Goal: Information Seeking & Learning: Learn about a topic

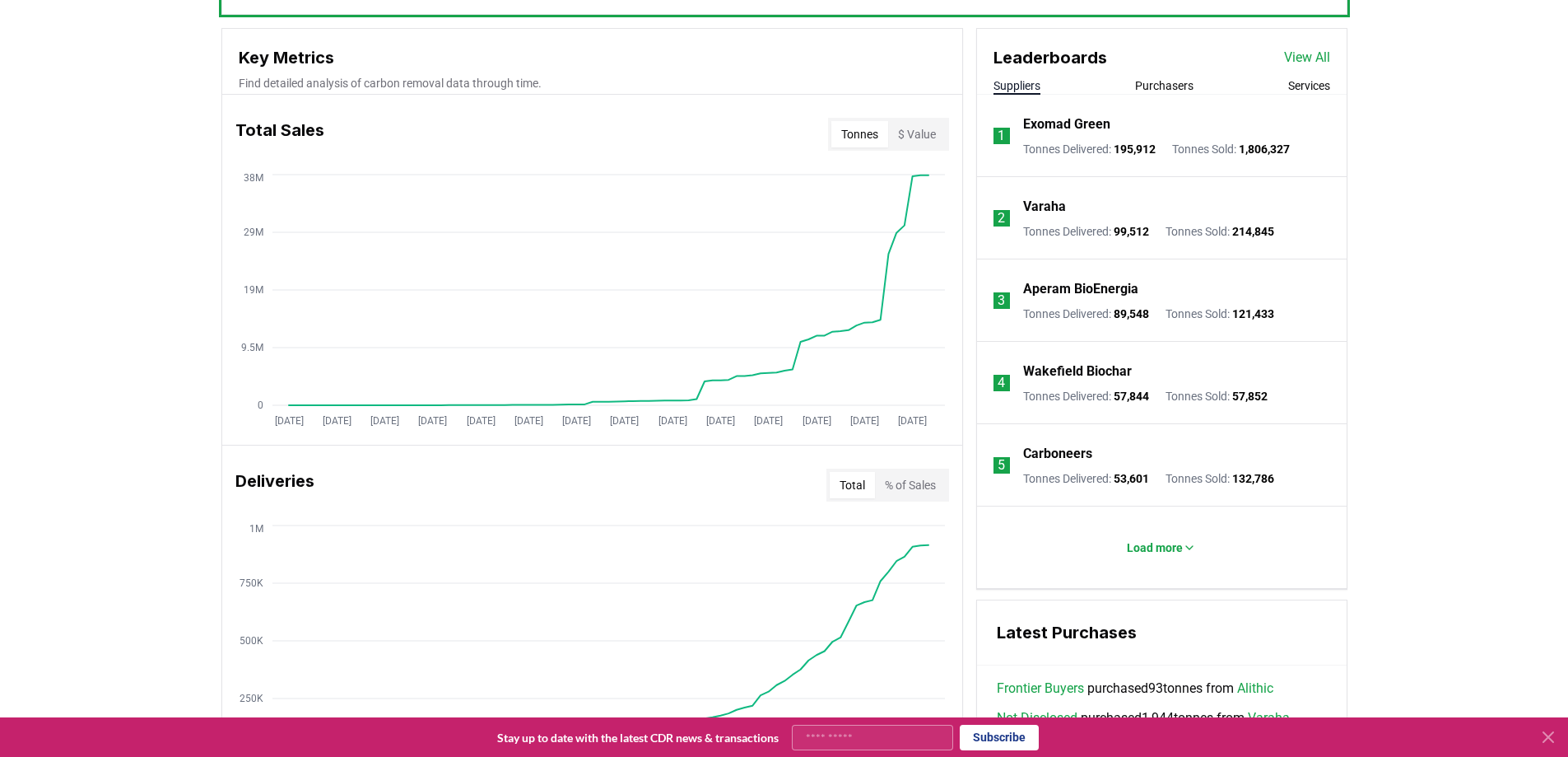
scroll to position [494, 0]
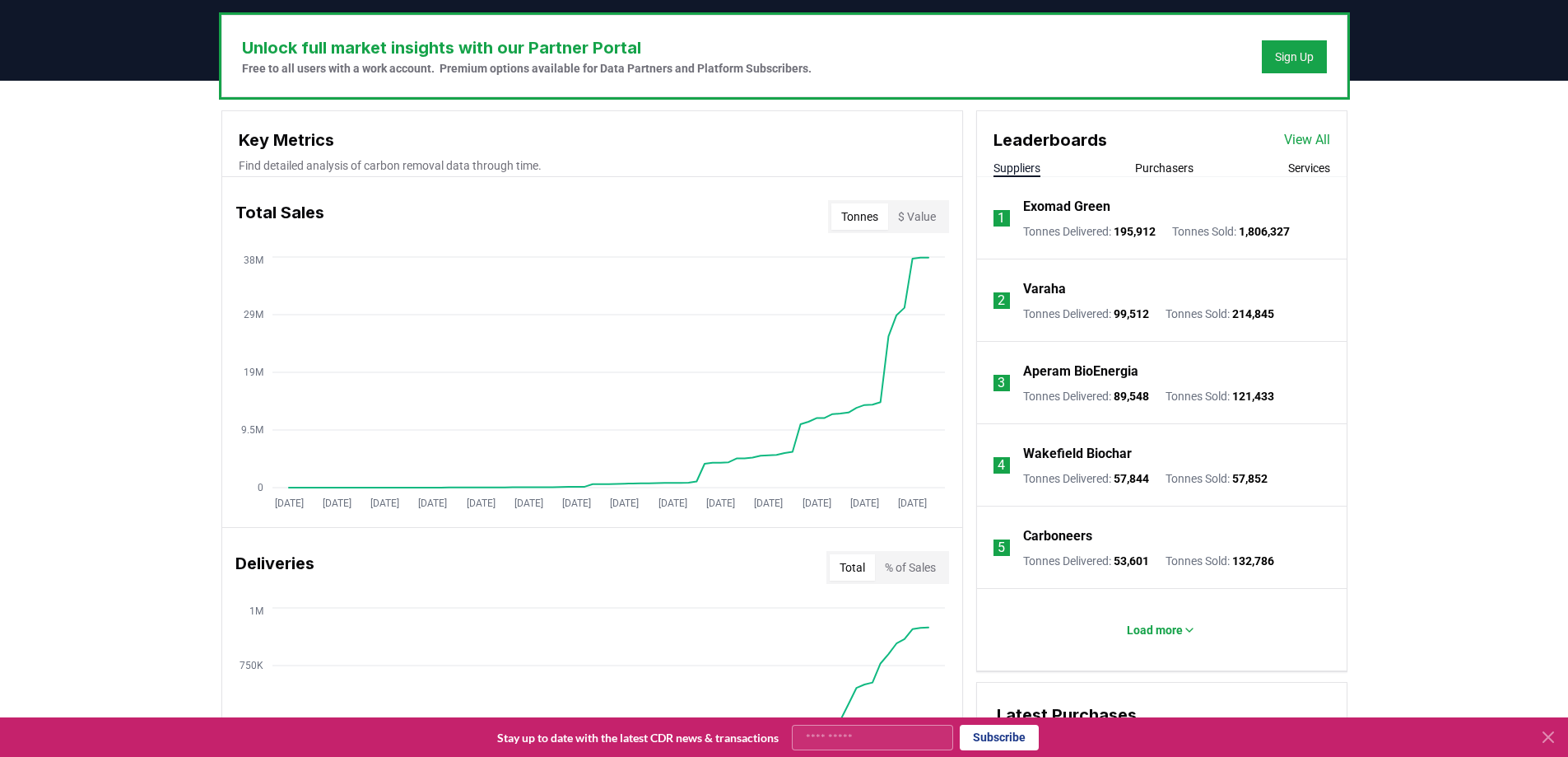
click at [1171, 165] on button "Purchasers" at bounding box center [1164, 168] width 59 height 17
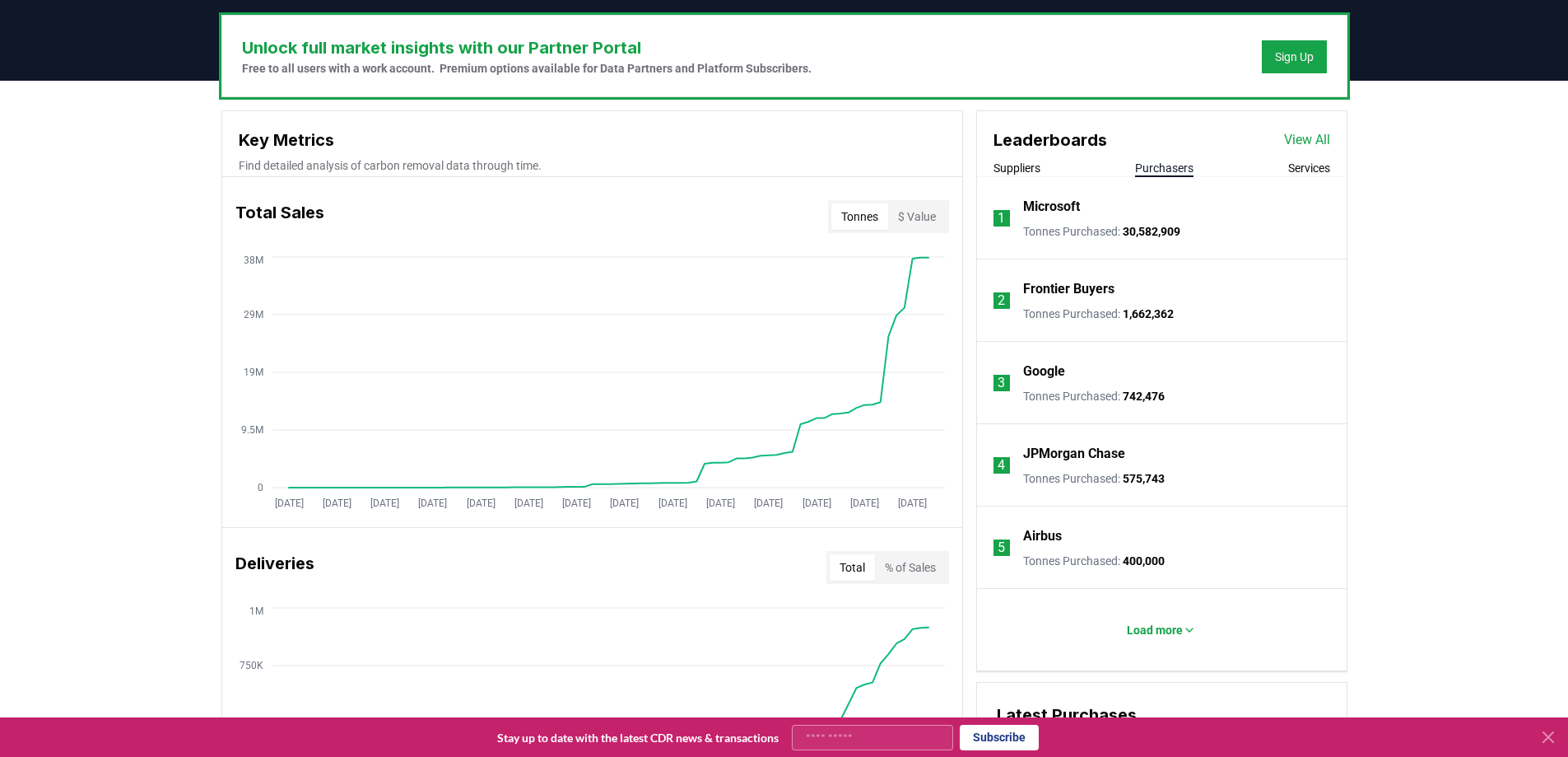
click at [1440, 281] on div "Unlock full market insights with our Partner Portal Free to all users with a wo…" at bounding box center [784, 731] width 1568 height 1302
click at [1163, 631] on p "Load more" at bounding box center [1155, 630] width 56 height 17
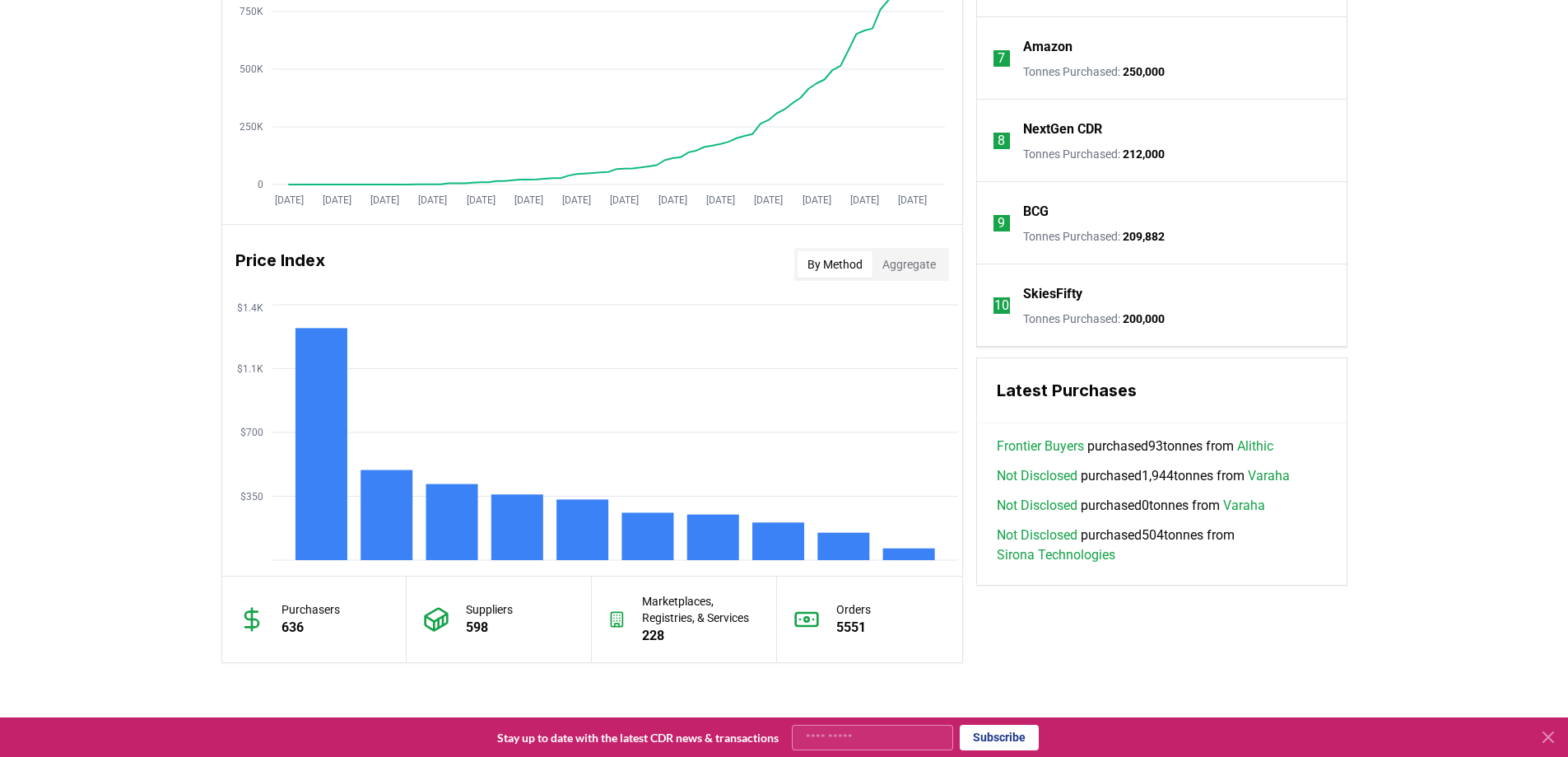
scroll to position [1235, 0]
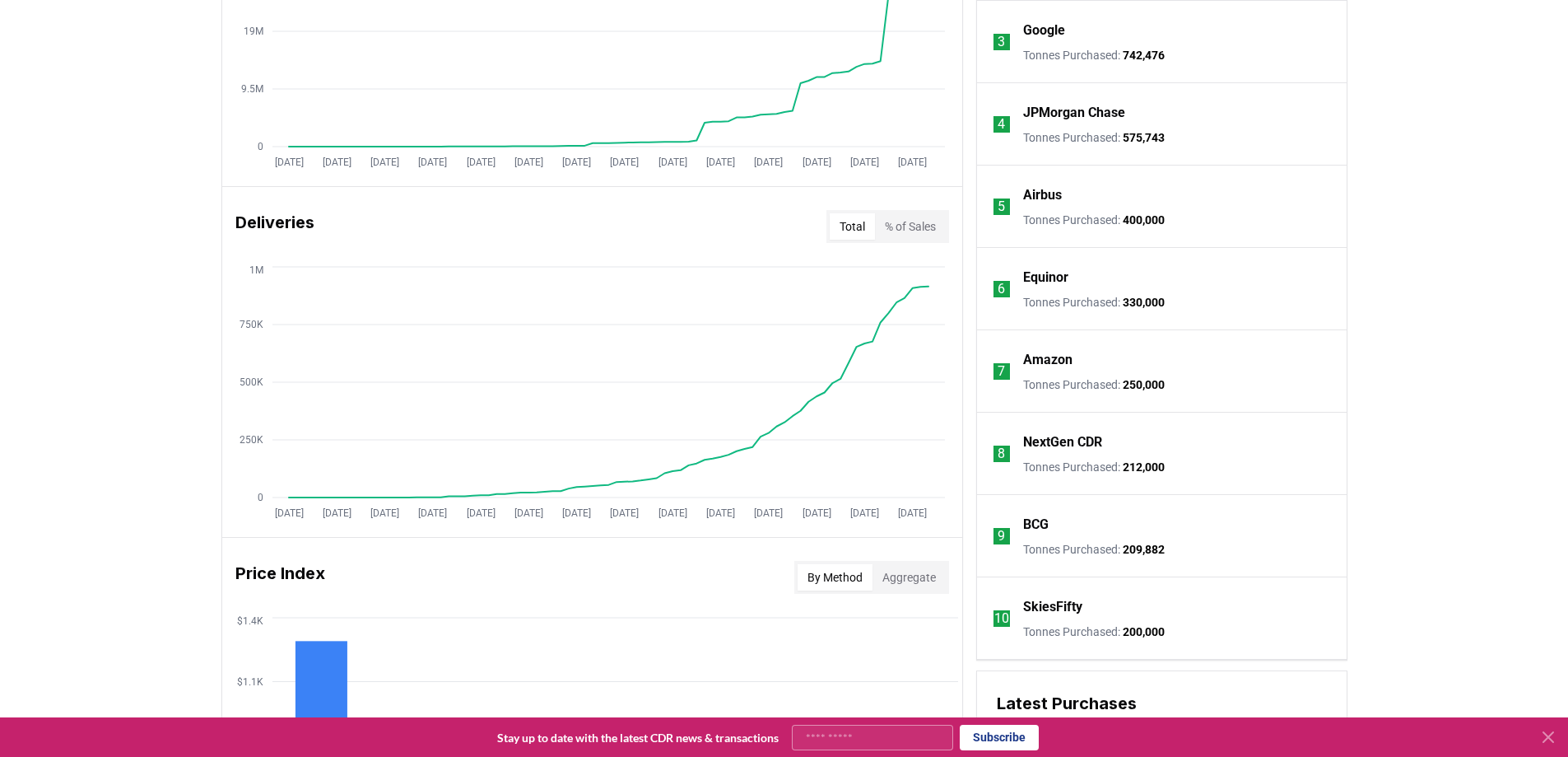
scroll to position [824, 0]
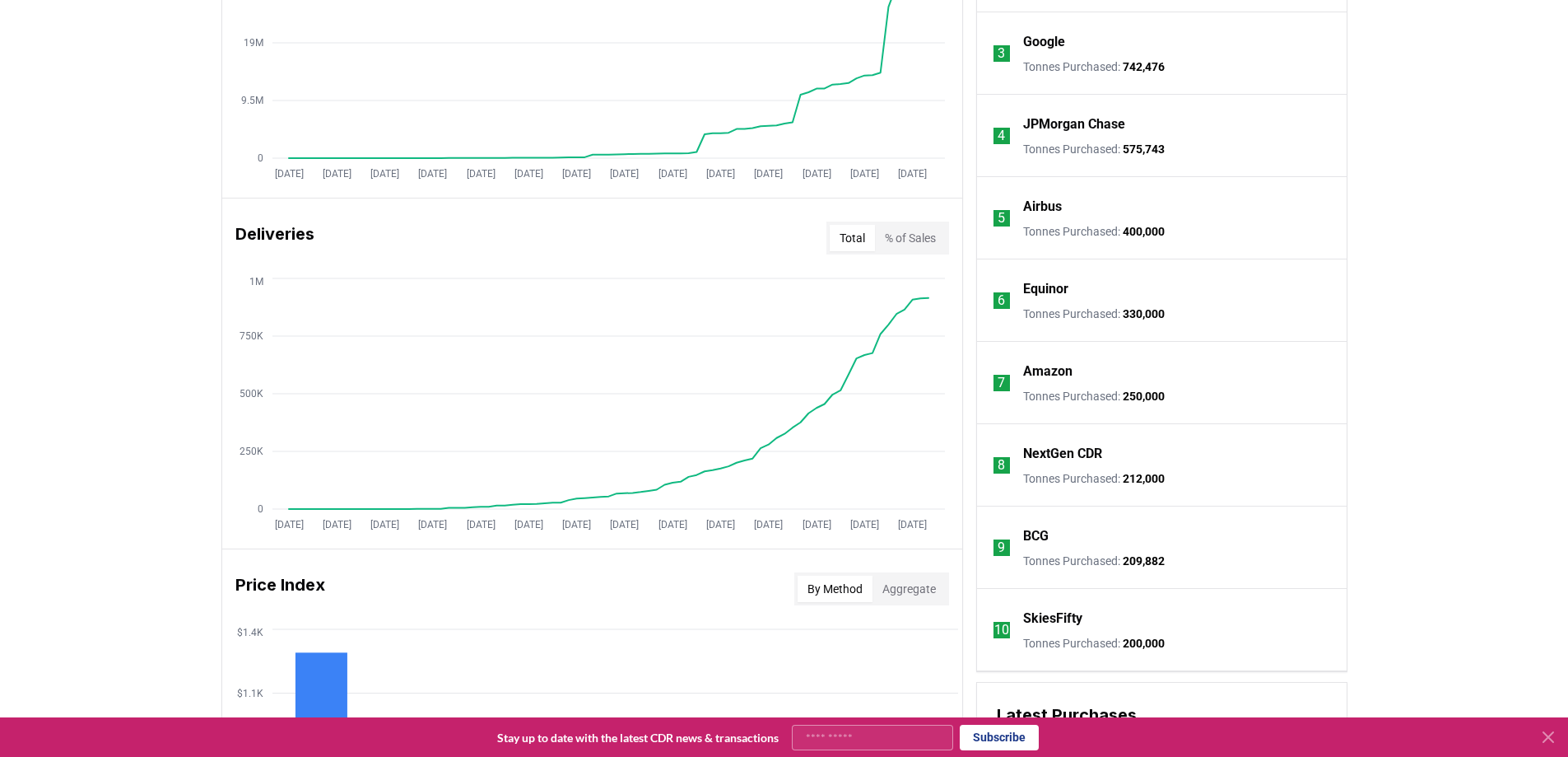
click at [106, 344] on div "Unlock full market insights with our Partner Portal Free to all users with a wo…" at bounding box center [784, 402] width 1568 height 1302
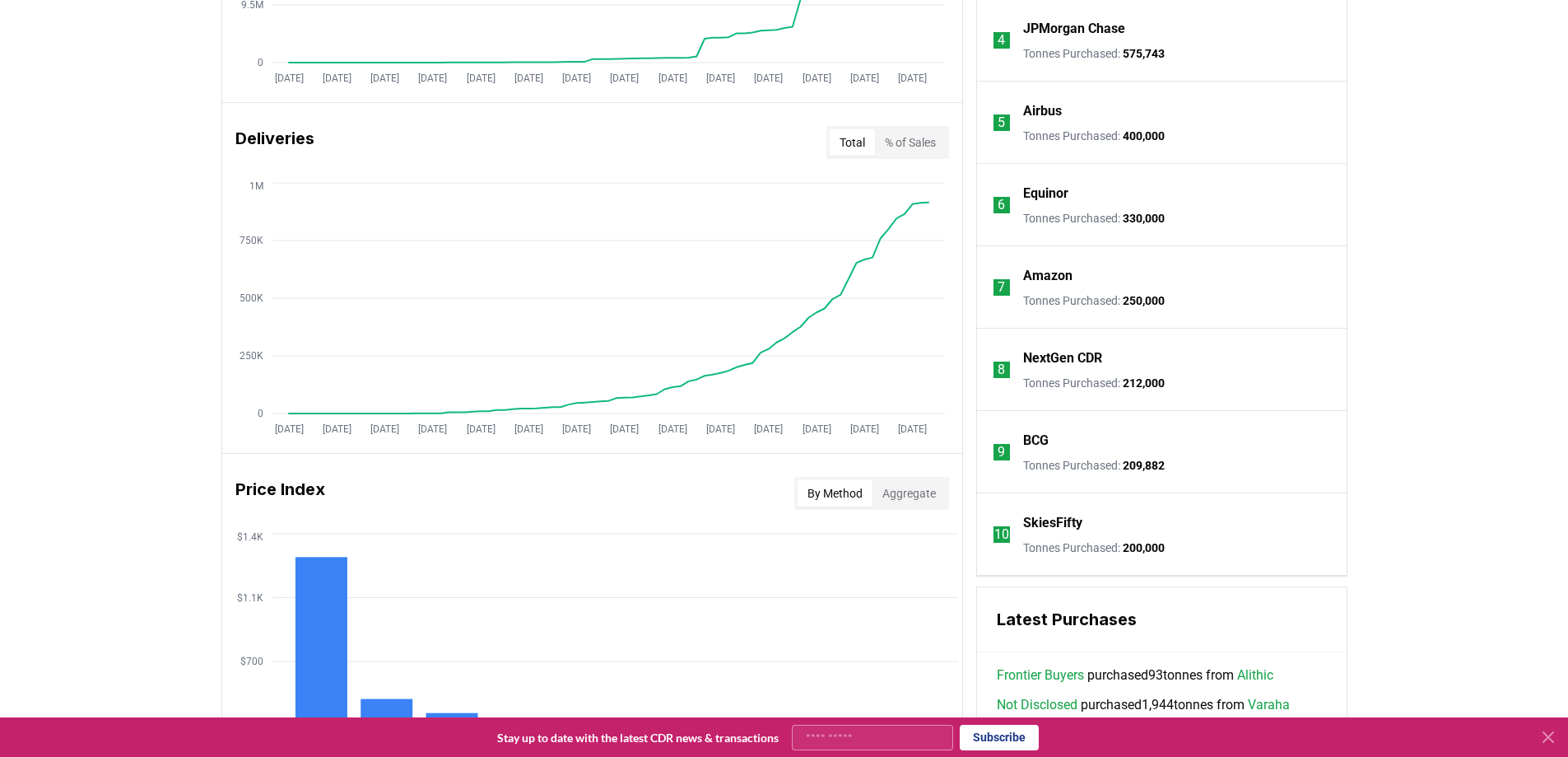
scroll to position [1153, 0]
